Goal: Information Seeking & Learning: Learn about a topic

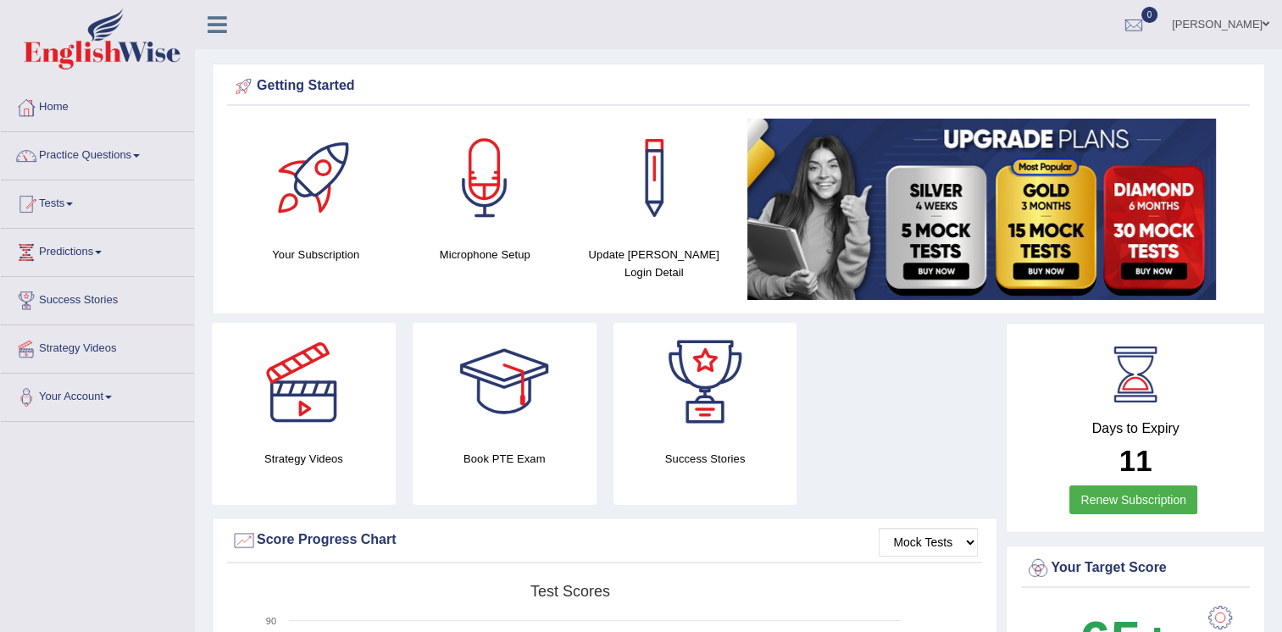
click at [129, 154] on link "Practice Questions" at bounding box center [97, 153] width 193 height 42
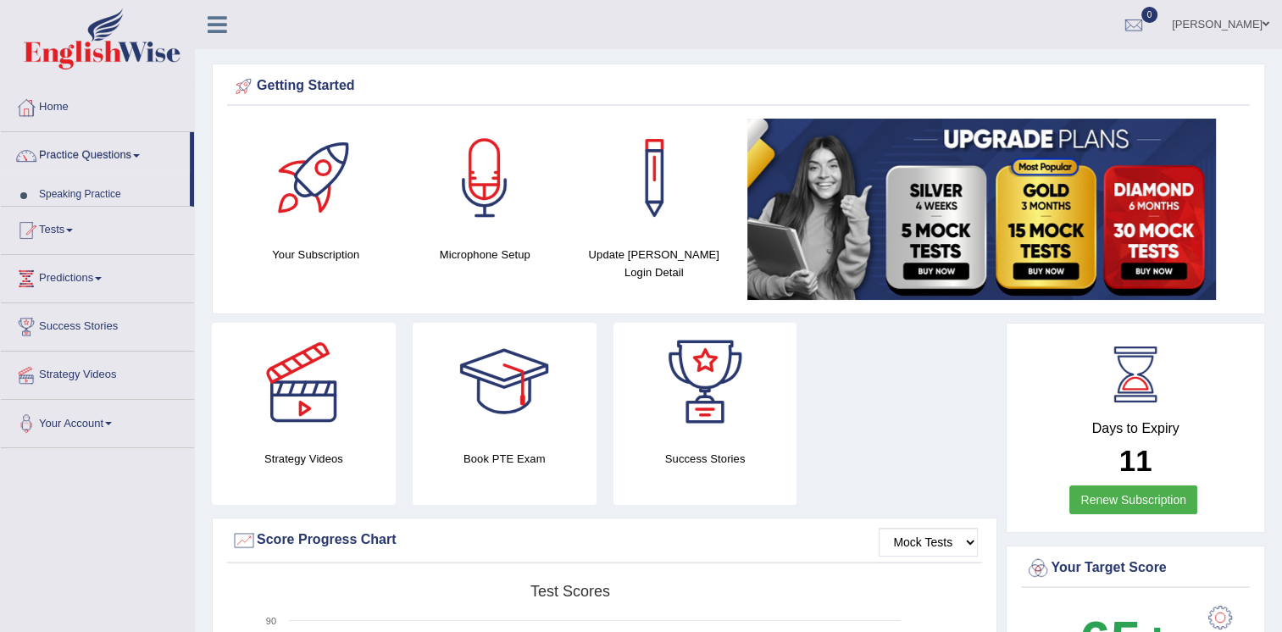
click at [129, 154] on link "Practice Questions" at bounding box center [95, 153] width 189 height 42
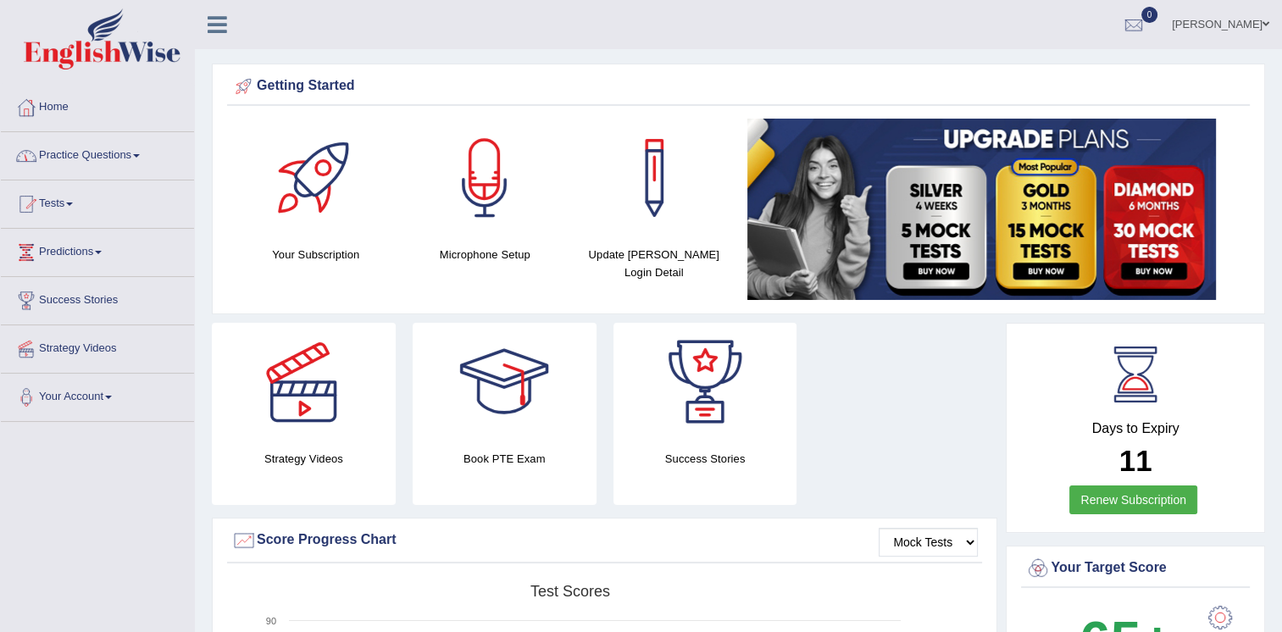
click at [119, 157] on link "Practice Questions" at bounding box center [97, 153] width 193 height 42
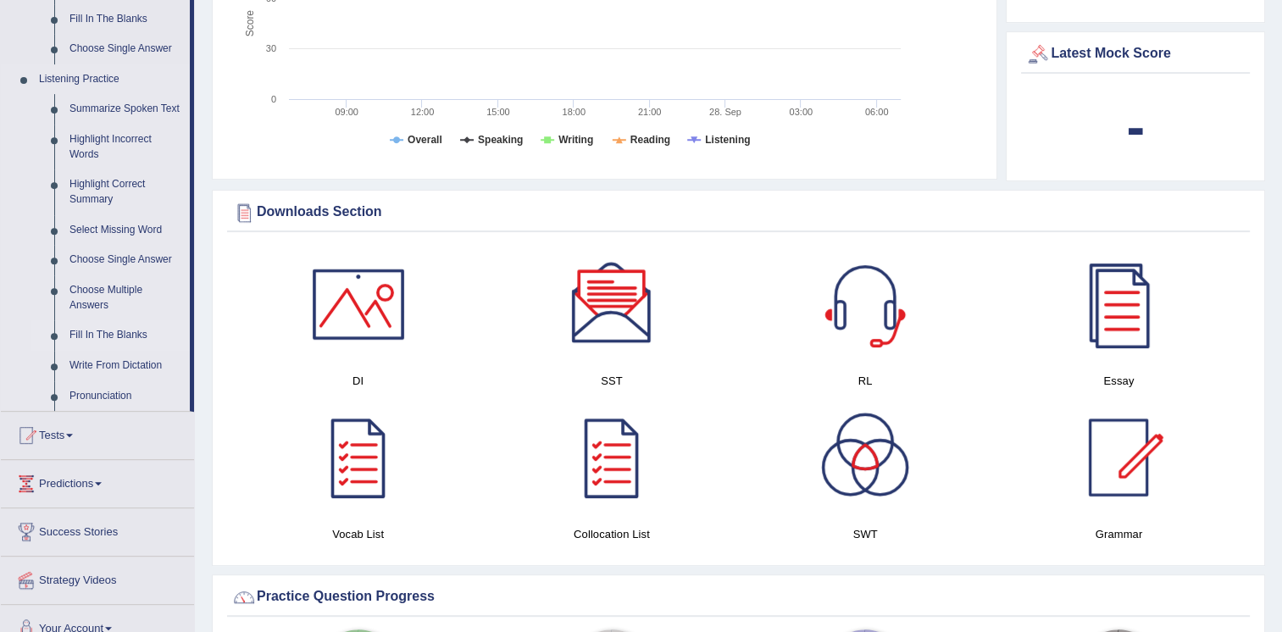
scroll to position [674, 0]
click at [100, 390] on link "Pronunciation" at bounding box center [126, 395] width 128 height 30
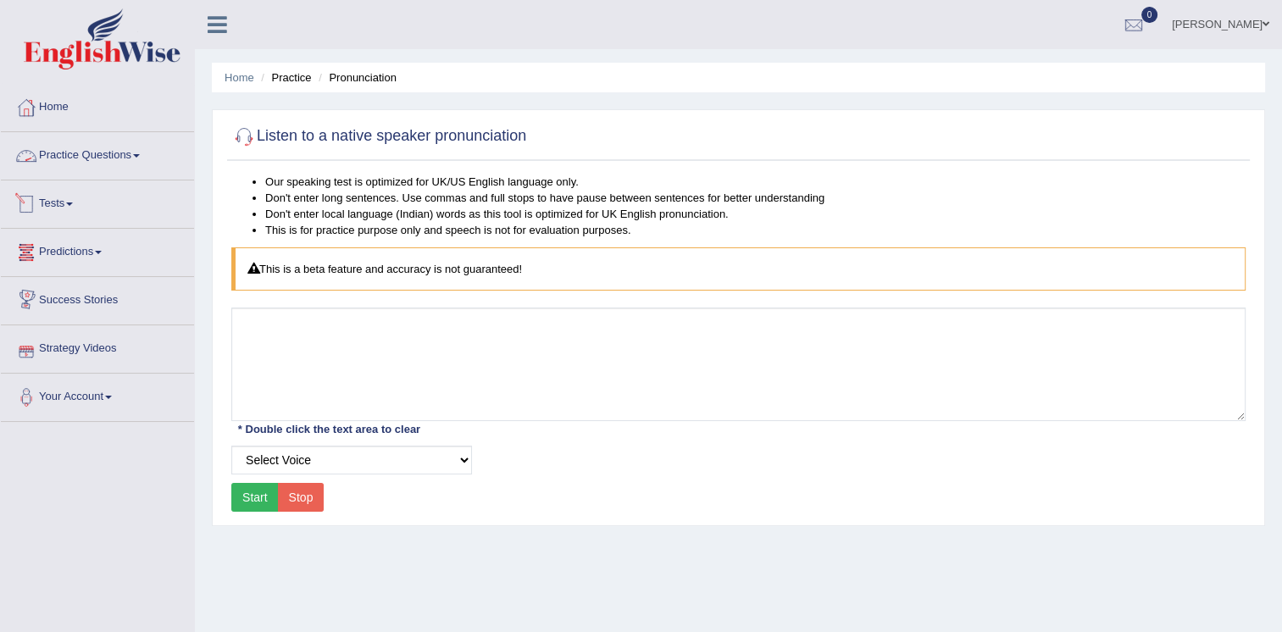
click at [108, 161] on link "Practice Questions" at bounding box center [97, 153] width 193 height 42
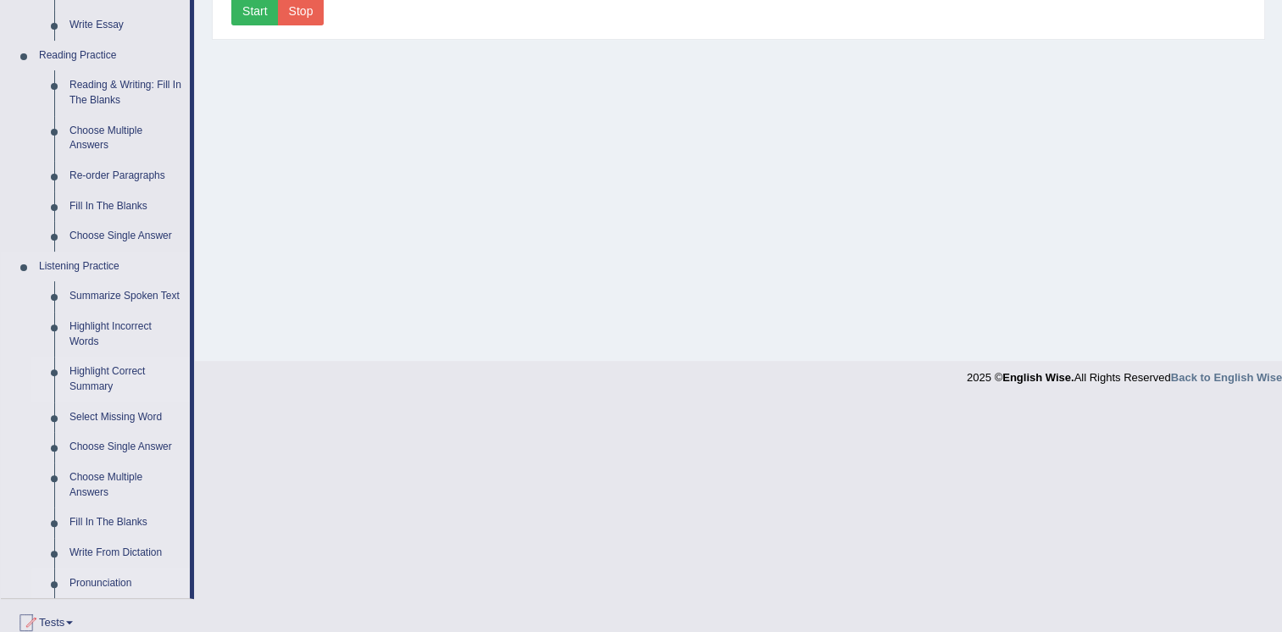
scroll to position [694, 0]
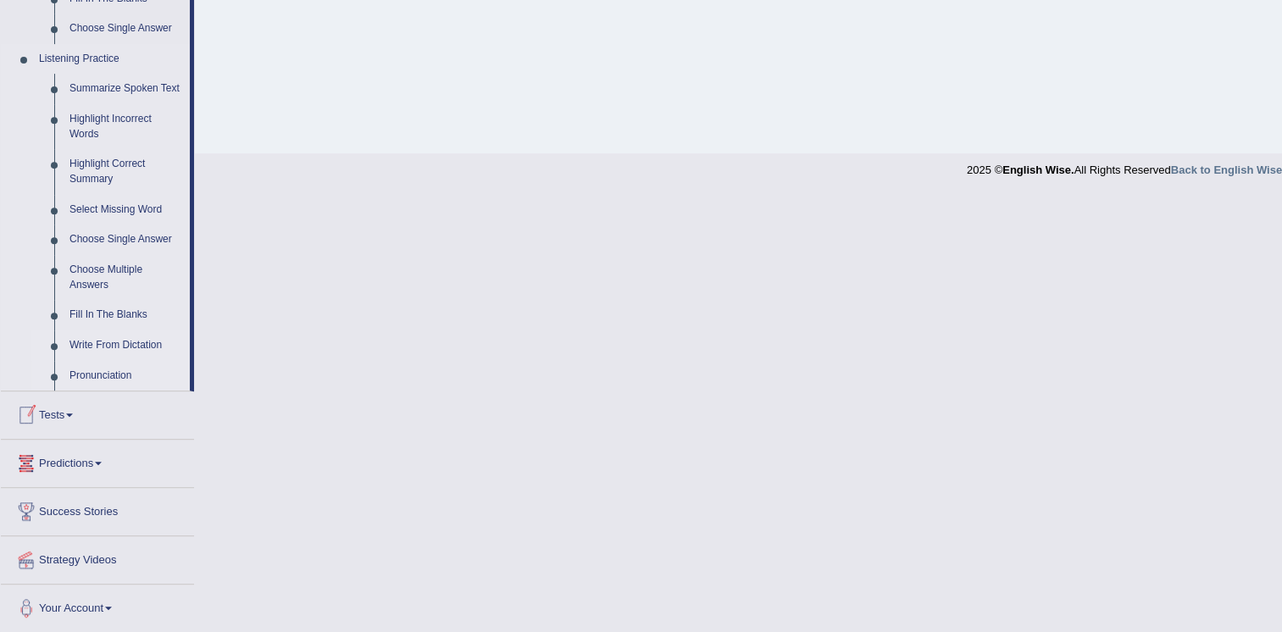
click at [115, 344] on link "Write From Dictation" at bounding box center [126, 345] width 128 height 30
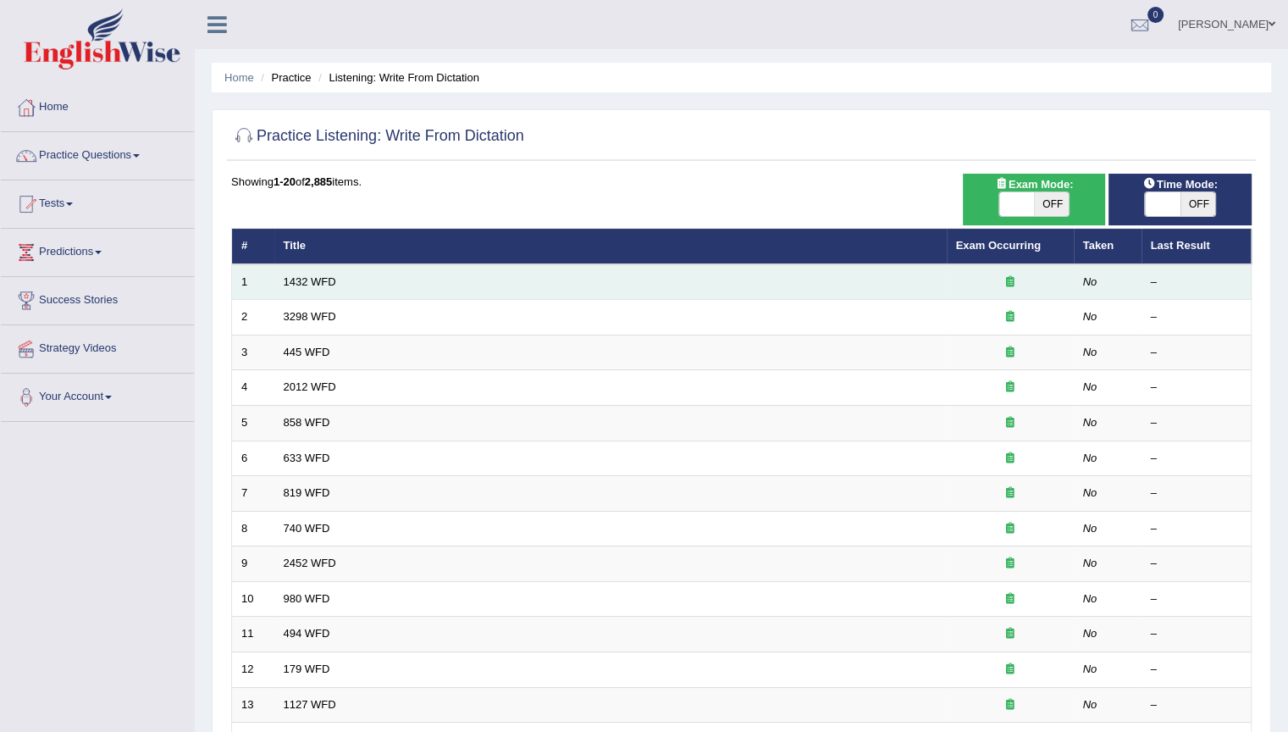
drag, startPoint x: 321, startPoint y: 281, endPoint x: 1098, endPoint y: 275, distance: 776.8
drag, startPoint x: 1098, startPoint y: 275, endPoint x: 1003, endPoint y: 281, distance: 95.1
drag, startPoint x: 1010, startPoint y: 279, endPoint x: 305, endPoint y: 272, distance: 704.8
drag, startPoint x: 305, startPoint y: 272, endPoint x: 293, endPoint y: 278, distance: 13.3
